Goal: Find specific page/section: Find specific page/section

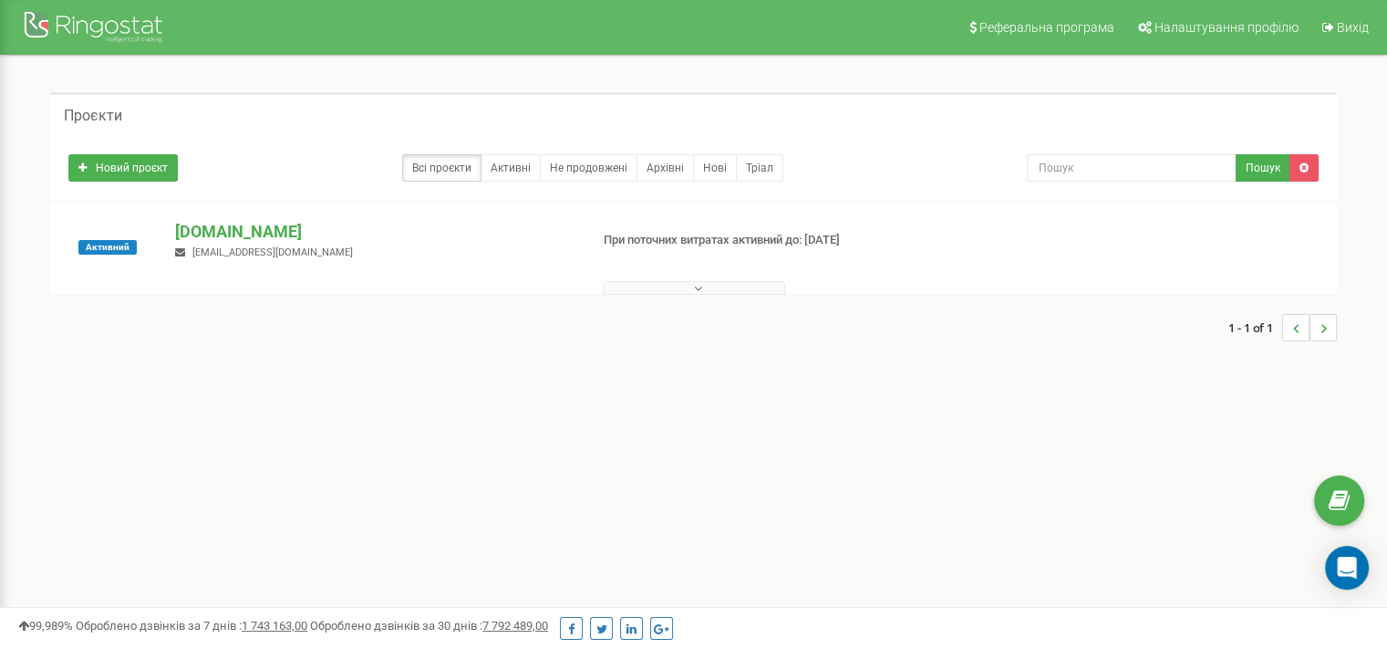
click at [702, 292] on button at bounding box center [694, 288] width 182 height 14
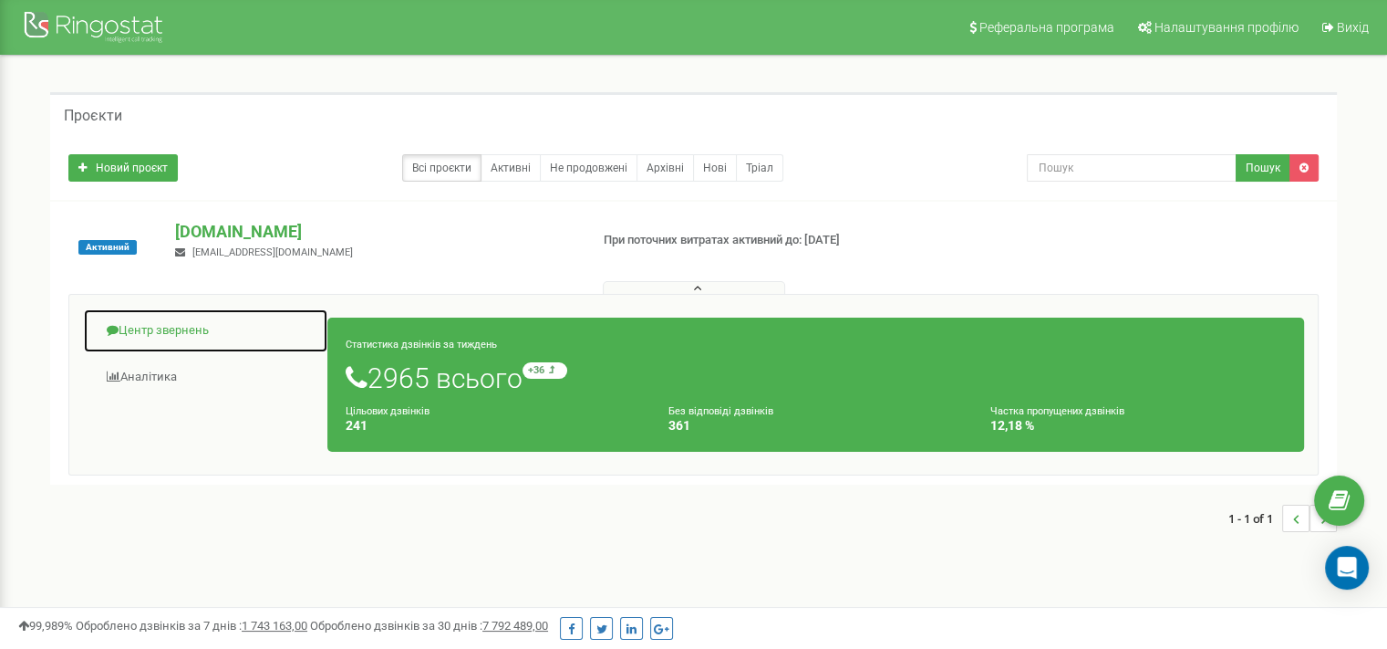
click at [193, 324] on link "Центр звернень" at bounding box center [205, 330] width 245 height 45
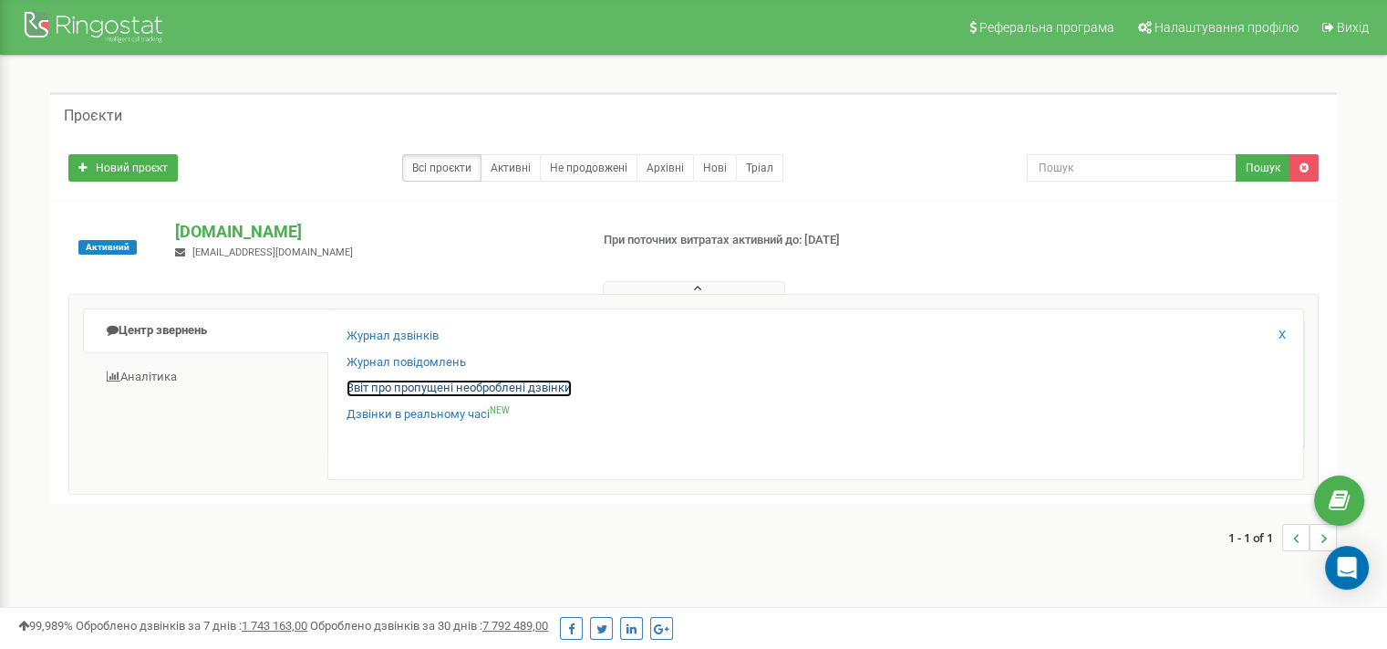
click at [390, 379] on link "Звіт про пропущені необроблені дзвінки" at bounding box center [459, 387] width 225 height 17
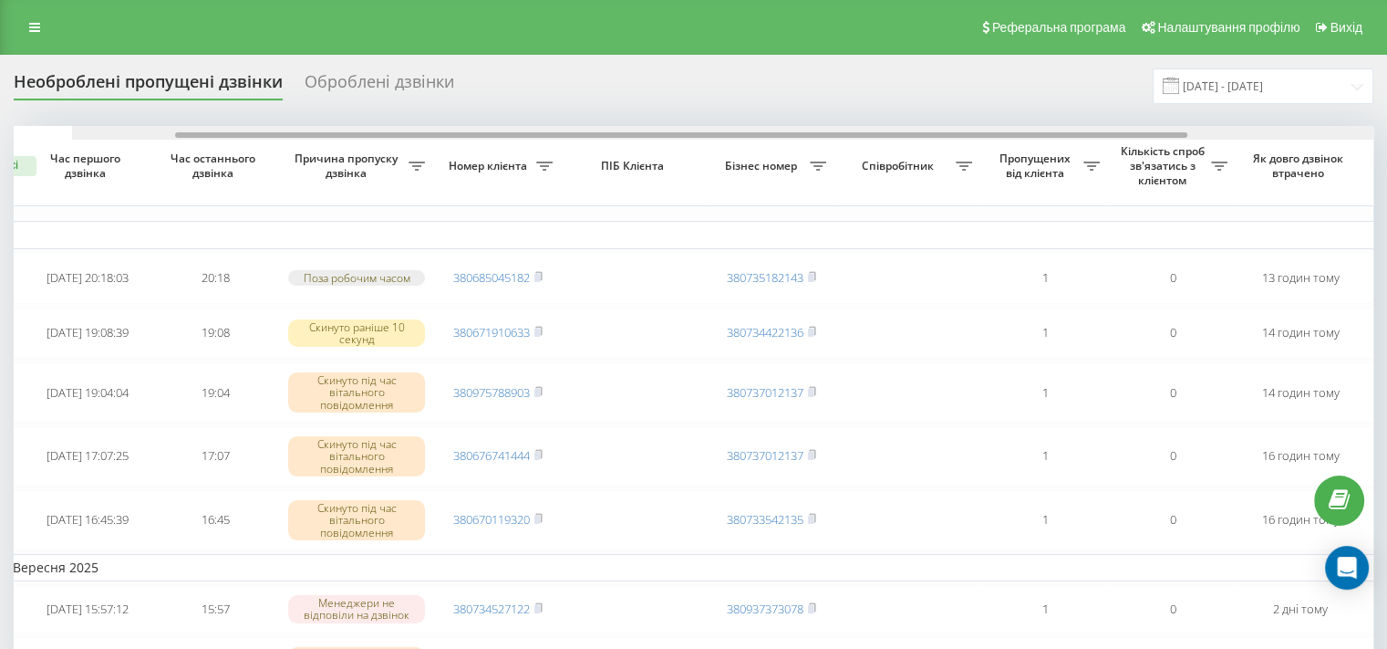
scroll to position [0, 463]
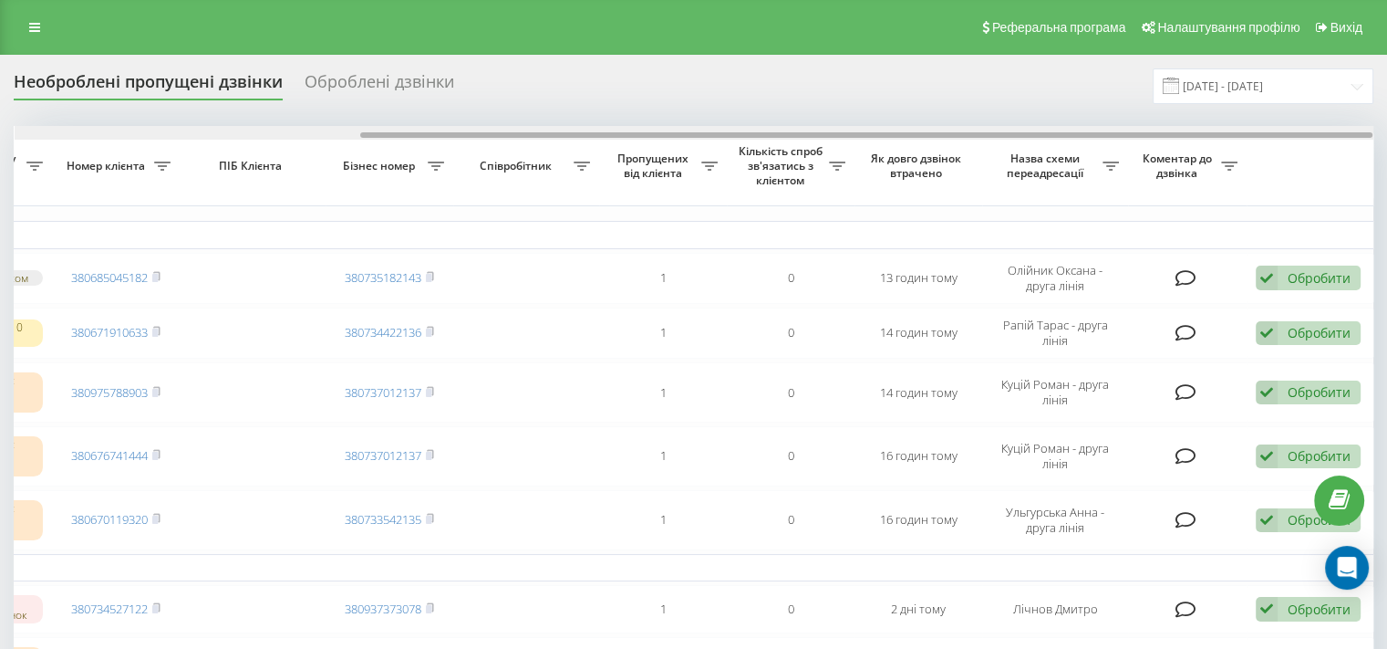
drag, startPoint x: 1002, startPoint y: 134, endPoint x: 1400, endPoint y: 119, distance: 398.9
click at [1387, 119] on html "[DOMAIN_NAME] Проекти [DOMAIN_NAME] Центр звернень Журнал дзвінків Журнал повід…" at bounding box center [693, 324] width 1387 height 649
